Goal: Navigation & Orientation: Find specific page/section

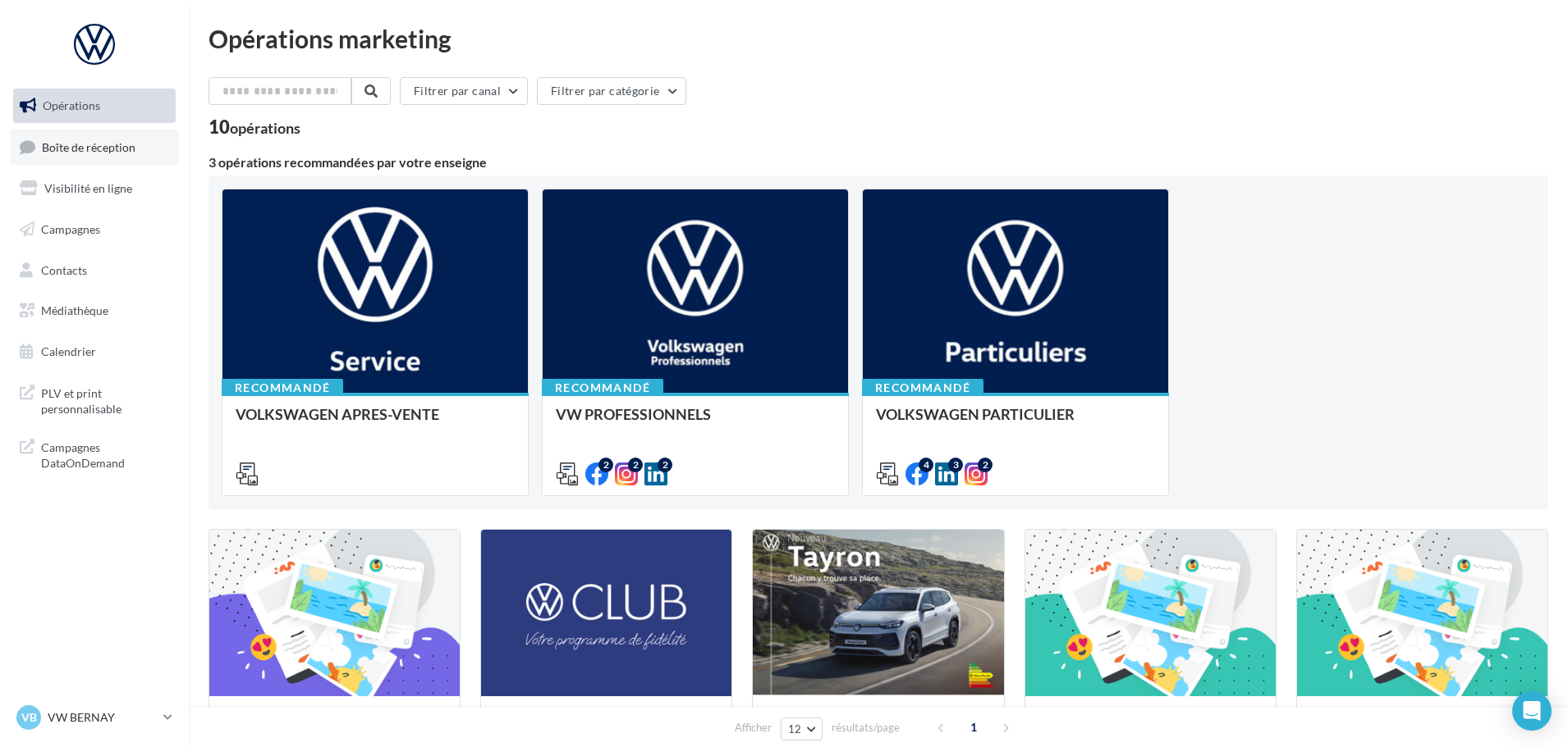
click at [126, 165] on link "Boîte de réception" at bounding box center [95, 147] width 170 height 35
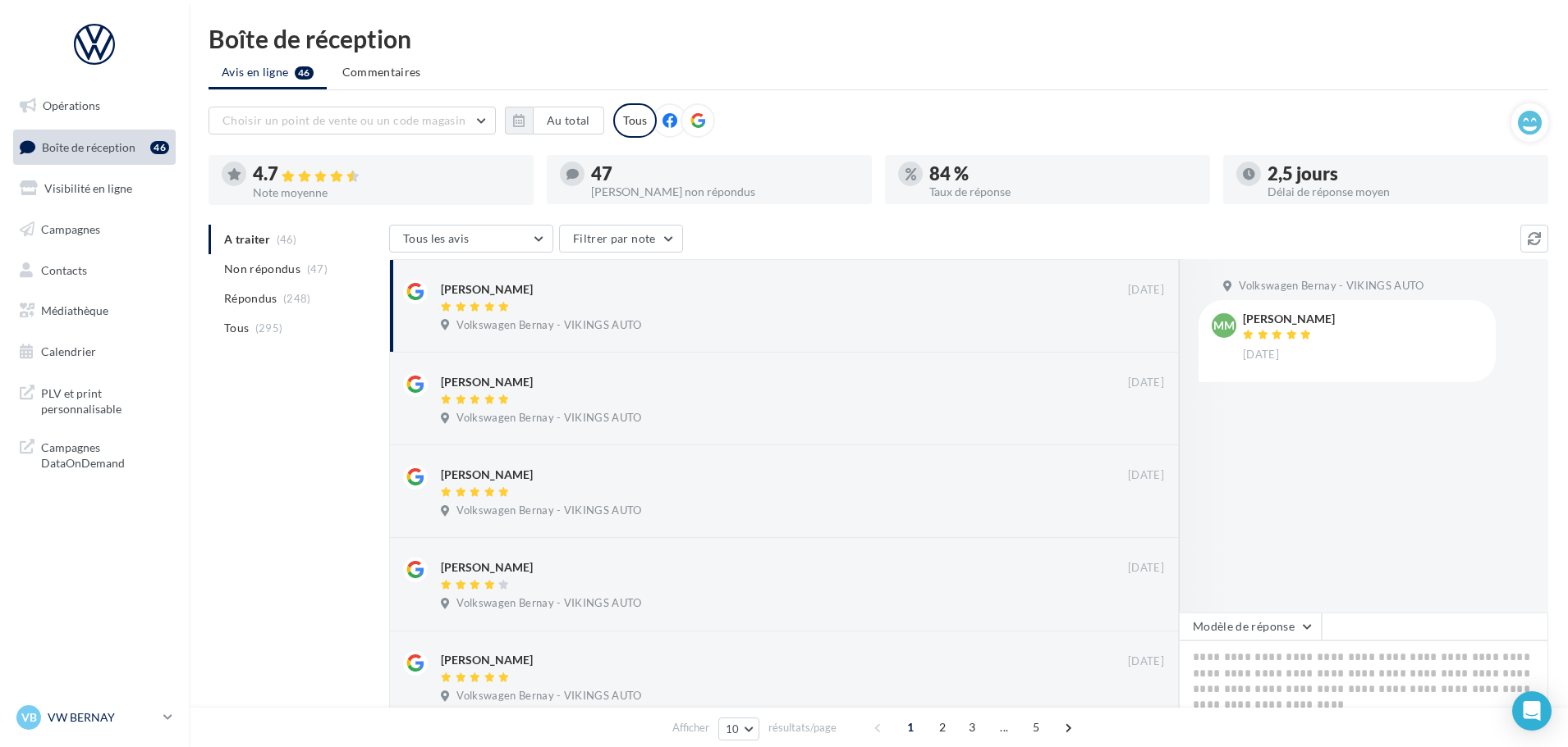
click at [96, 716] on p "VW BERNAY" at bounding box center [102, 718] width 109 height 17
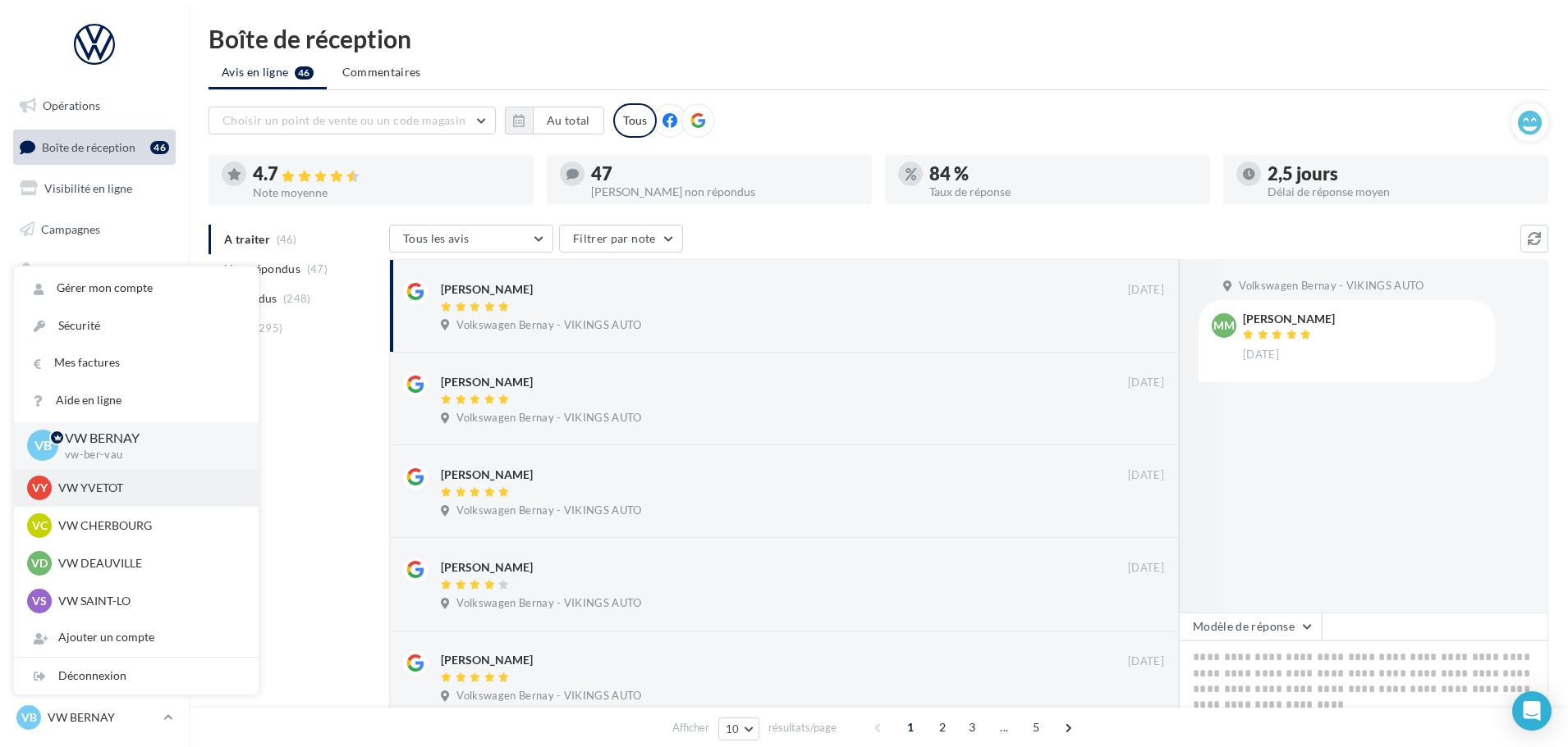
click at [118, 482] on p "VW YVETOT" at bounding box center [148, 488] width 180 height 17
